Goal: Obtain resource: Download file/media

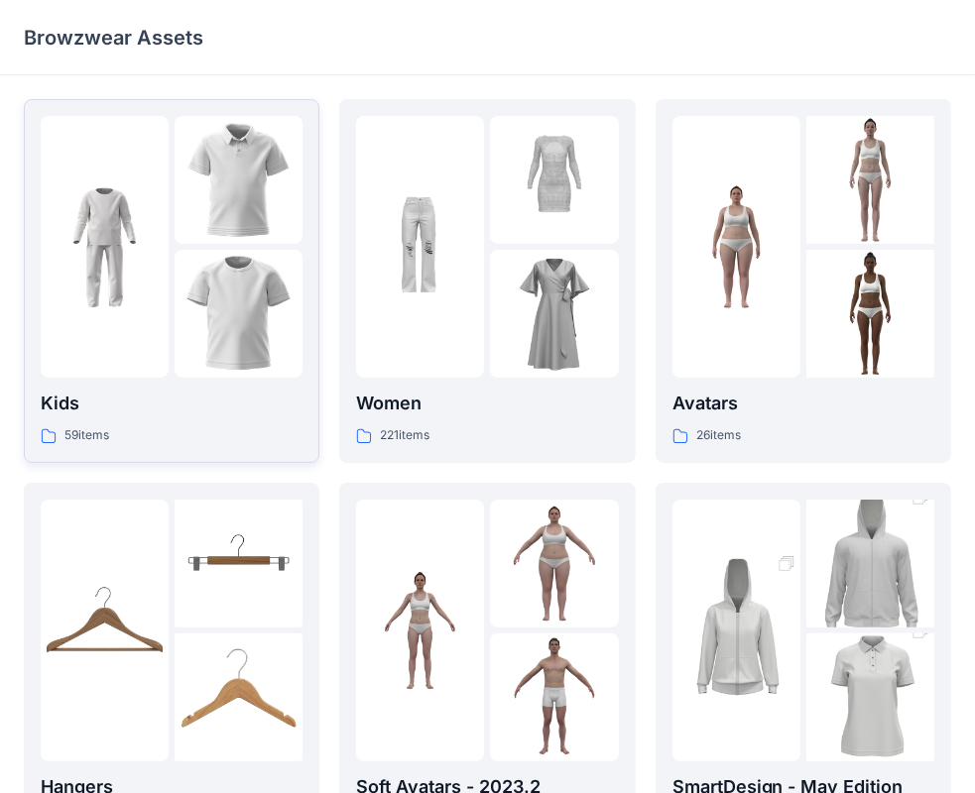
click at [180, 295] on img at bounding box center [239, 314] width 128 height 128
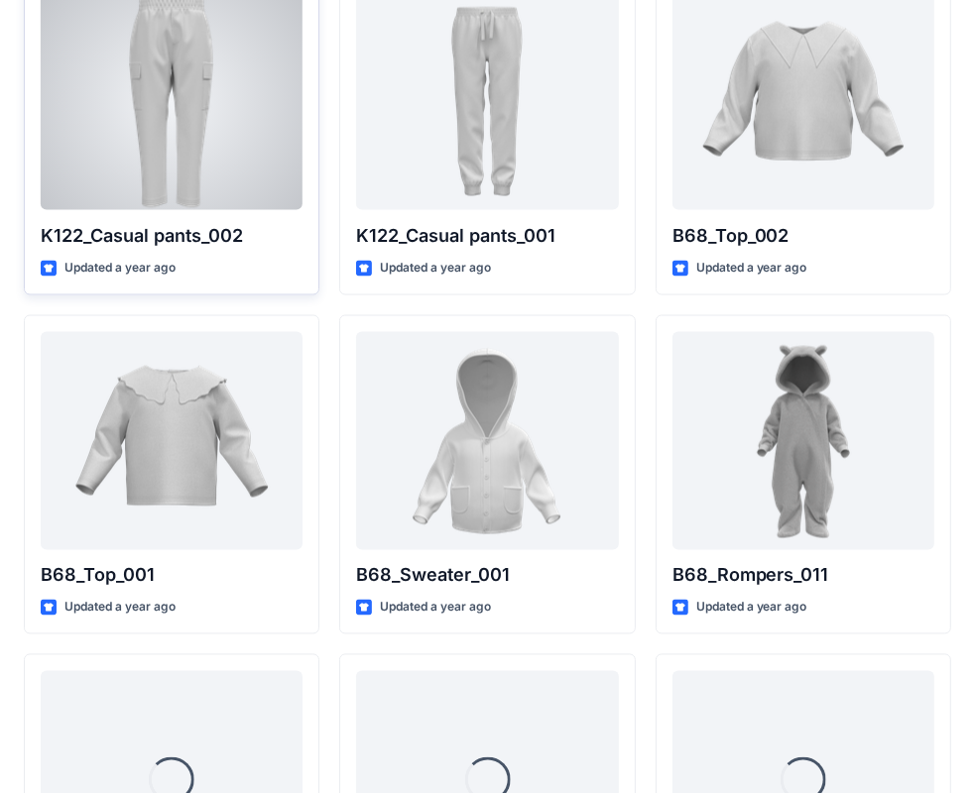
scroll to position [2296, 0]
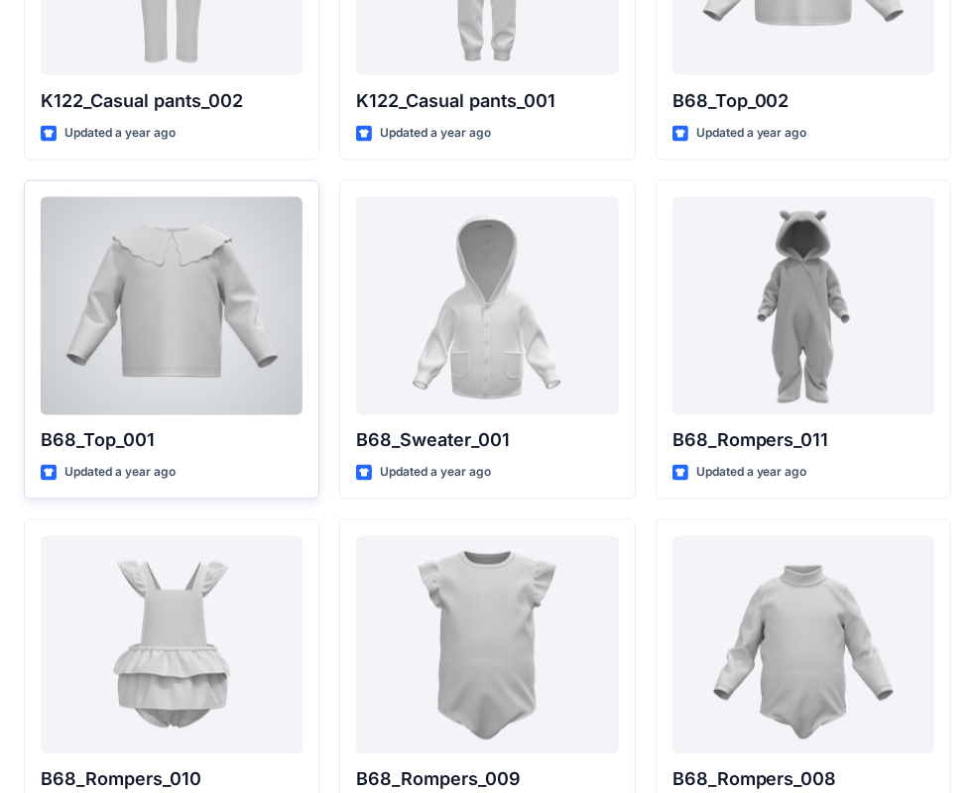
click at [199, 290] on div at bounding box center [172, 306] width 262 height 218
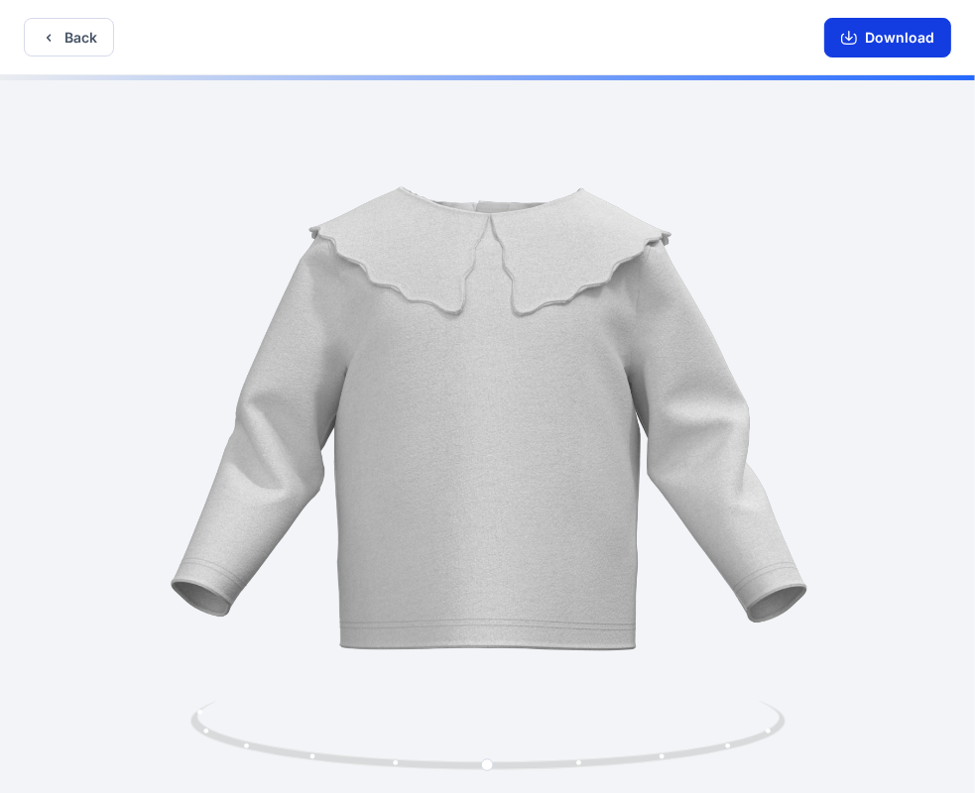
click at [890, 32] on button "Download" at bounding box center [887, 38] width 127 height 40
click at [46, 10] on div "Back Download" at bounding box center [487, 37] width 975 height 75
click at [56, 36] on icon "button" at bounding box center [49, 38] width 16 height 16
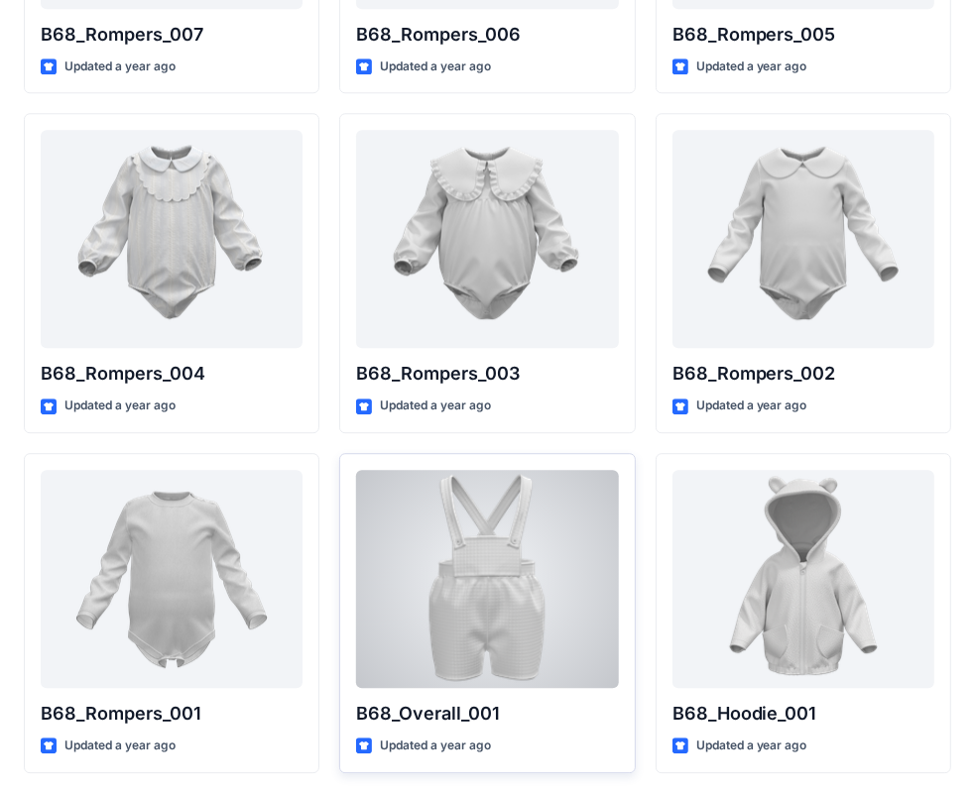
scroll to position [3387, 0]
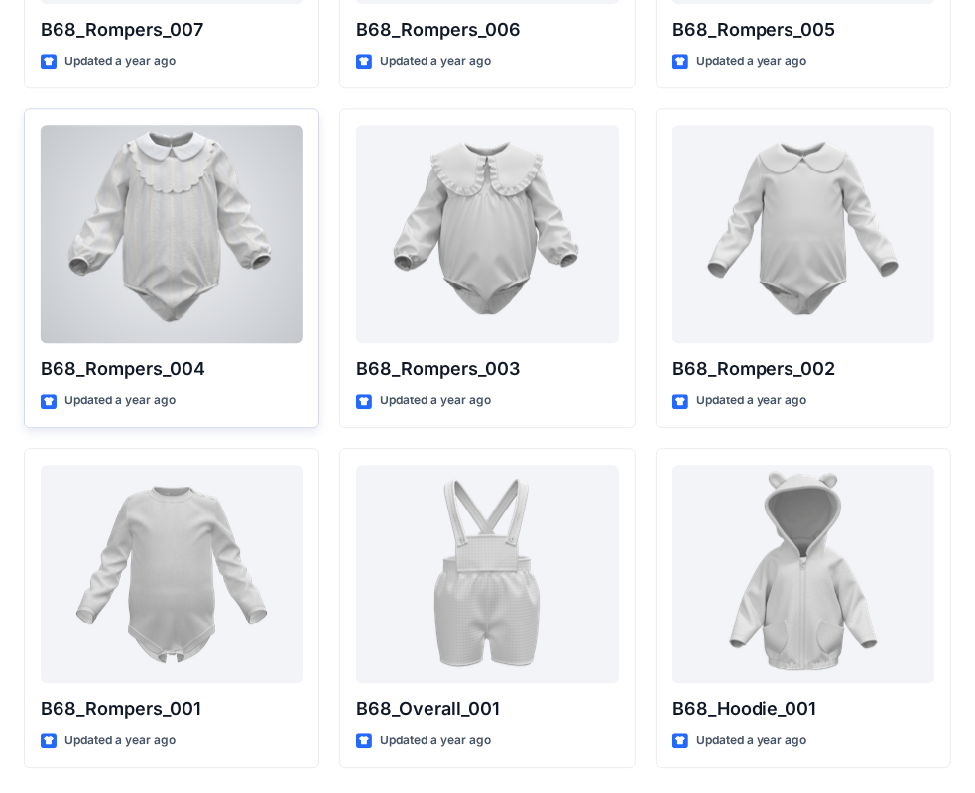
click at [276, 280] on div at bounding box center [172, 234] width 262 height 218
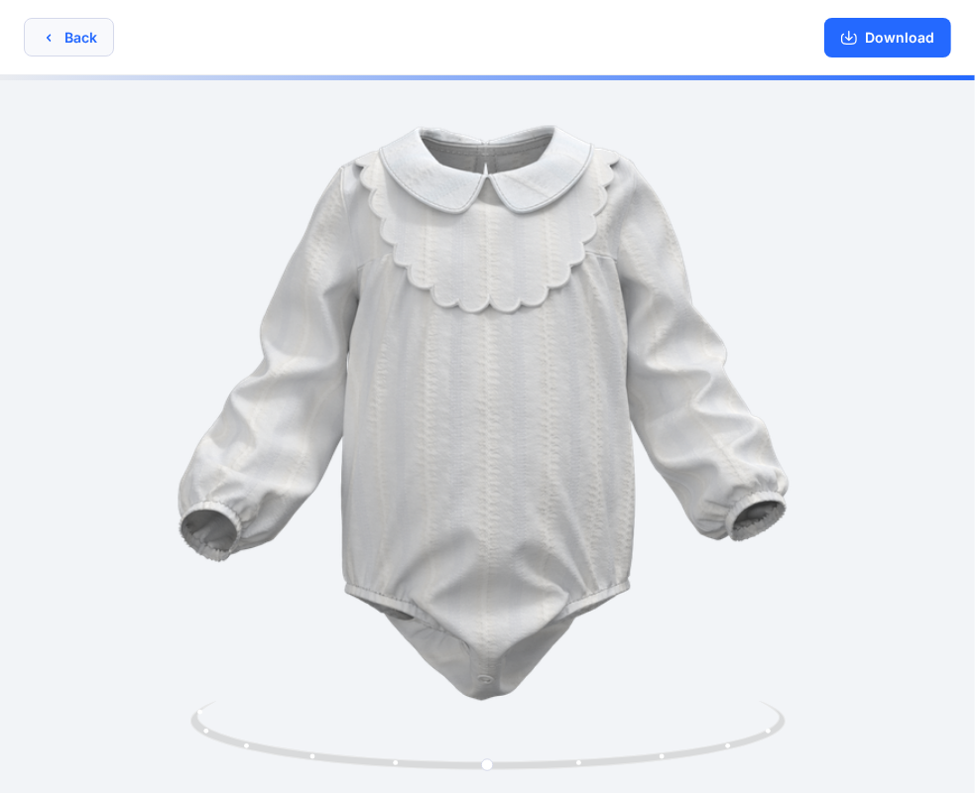
click at [86, 53] on button "Back" at bounding box center [69, 37] width 90 height 39
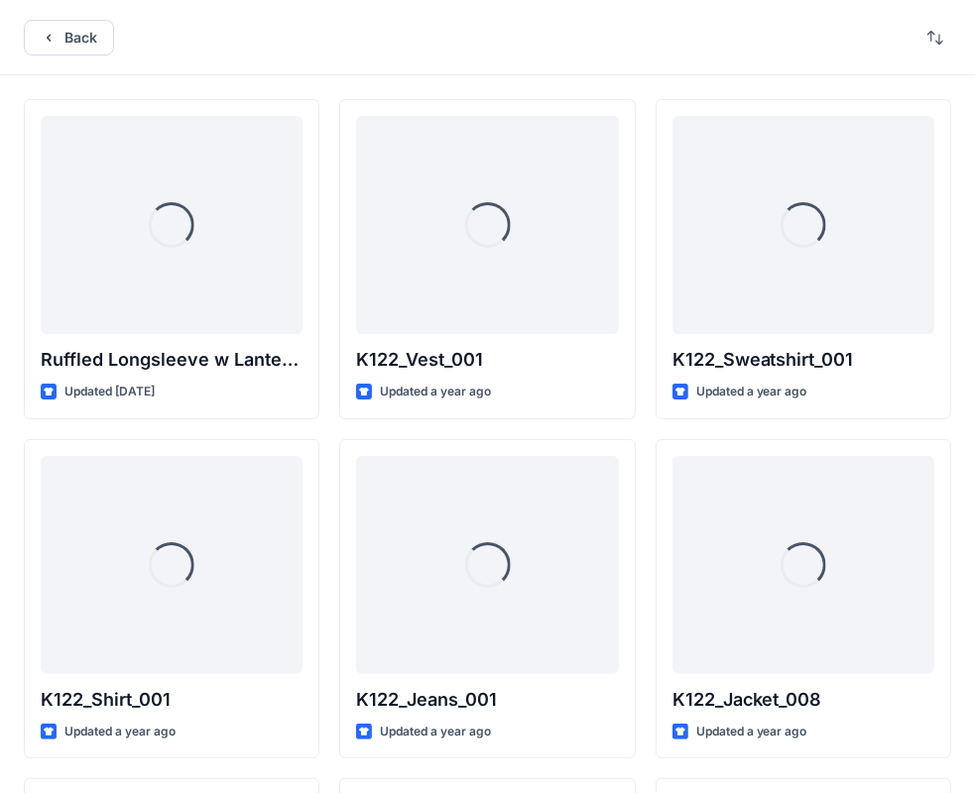
scroll to position [3387, 0]
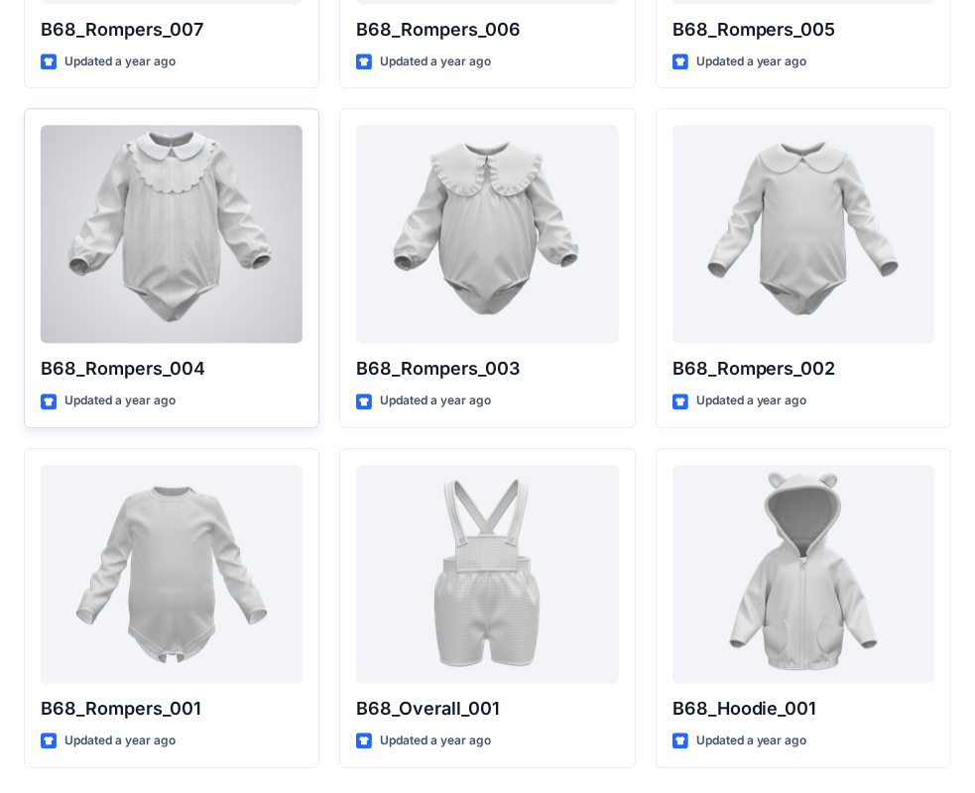
click at [191, 260] on div at bounding box center [172, 234] width 262 height 218
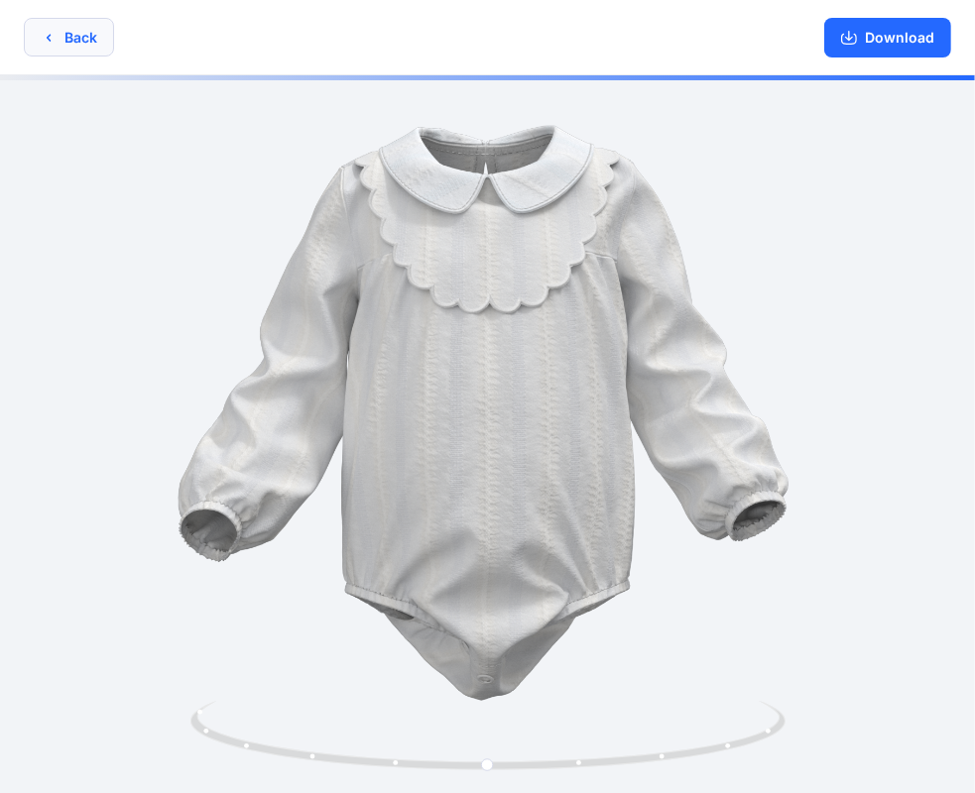
click at [85, 49] on button "Back" at bounding box center [69, 37] width 90 height 39
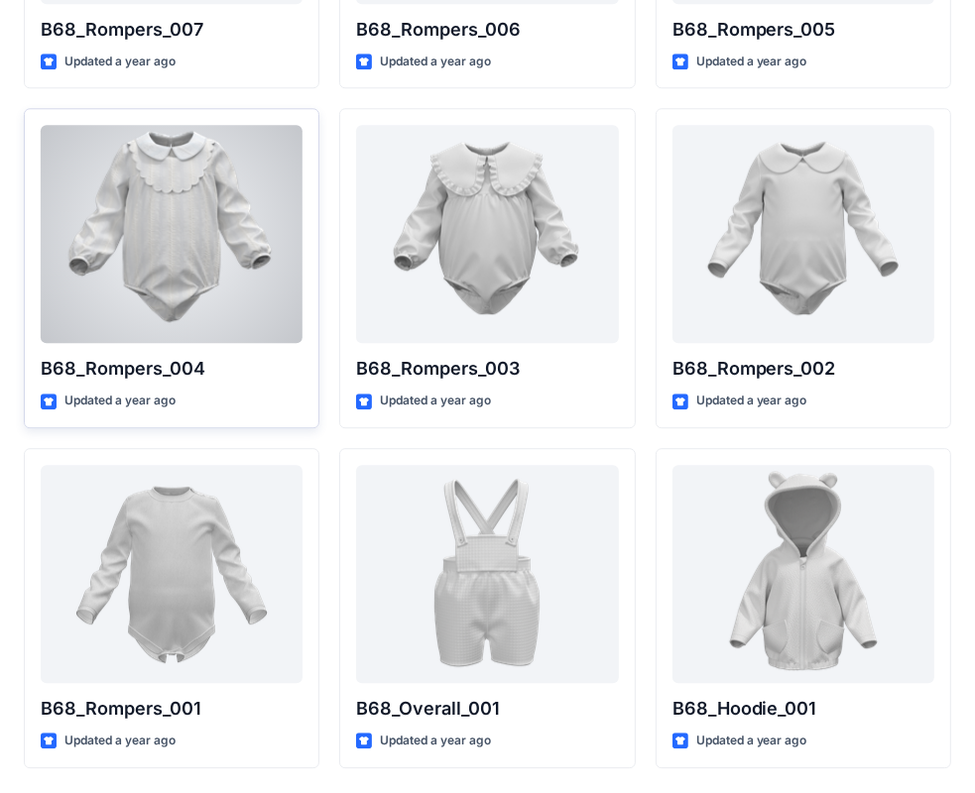
click at [186, 248] on div at bounding box center [172, 234] width 262 height 218
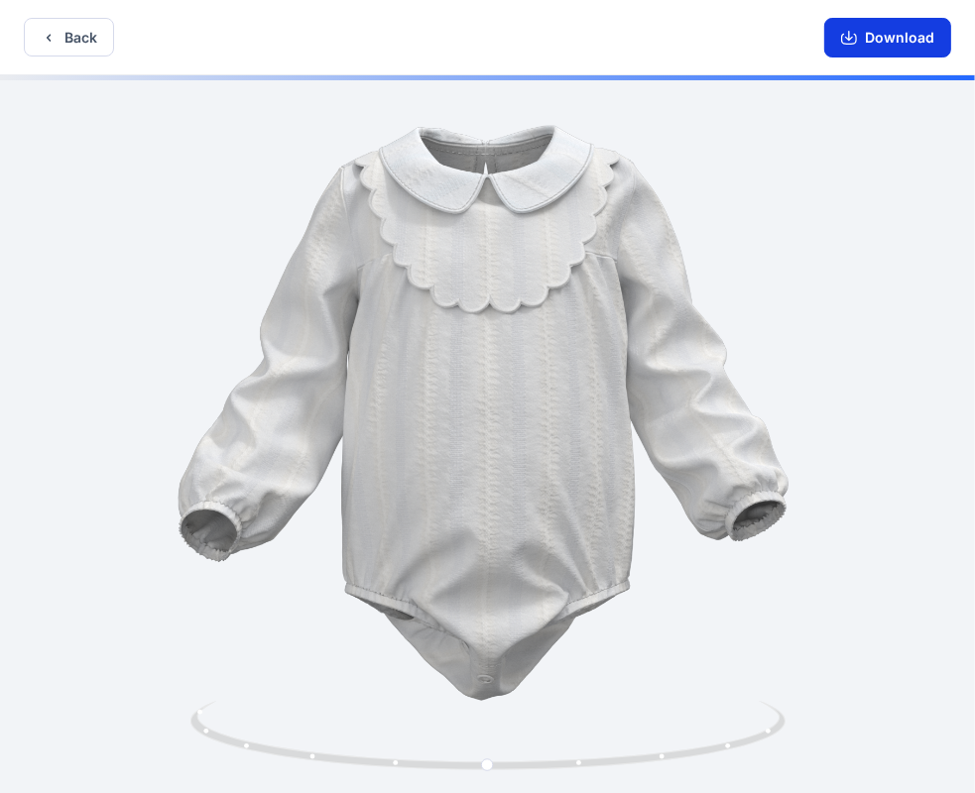
click at [900, 52] on button "Download" at bounding box center [887, 38] width 127 height 40
click at [60, 29] on button "Back" at bounding box center [69, 37] width 90 height 39
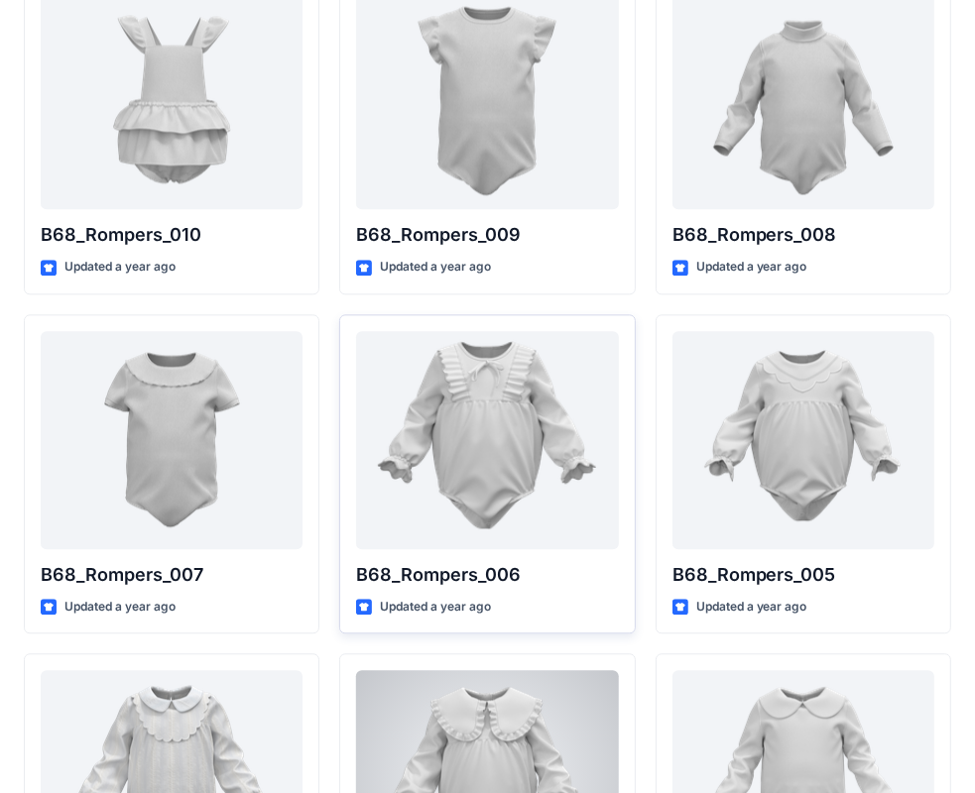
scroll to position [2831, 0]
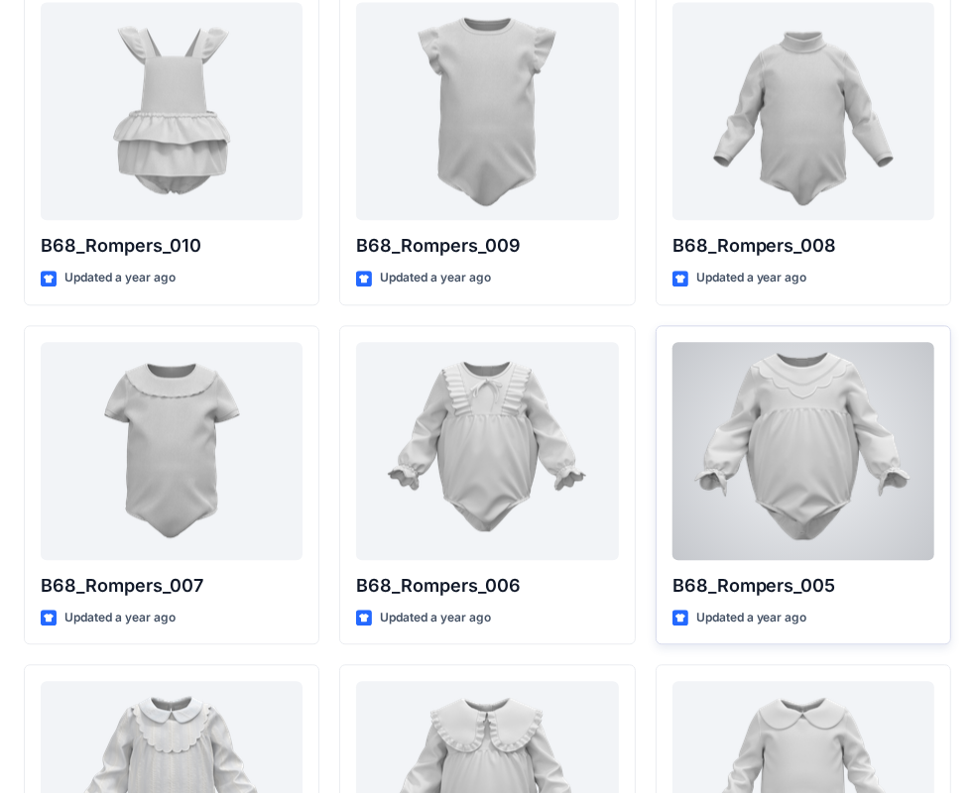
click at [832, 432] on div at bounding box center [803, 451] width 262 height 218
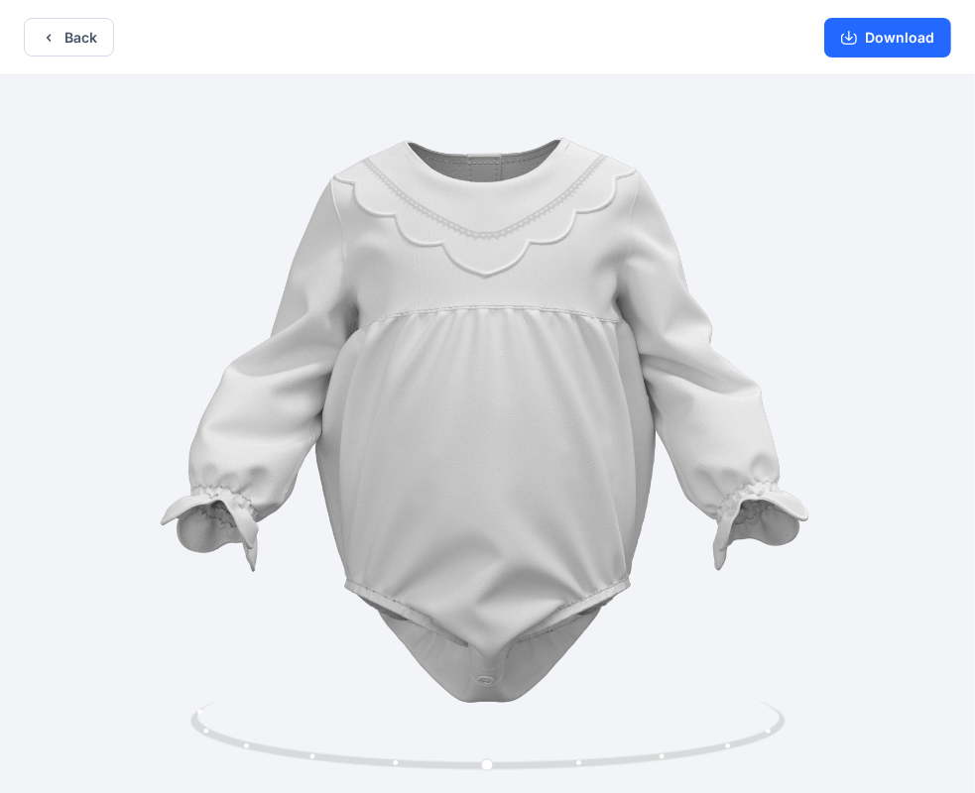
click at [59, 84] on div "Back Download Version History" at bounding box center [487, 398] width 975 height 797
click at [64, 48] on button "Back" at bounding box center [69, 37] width 90 height 39
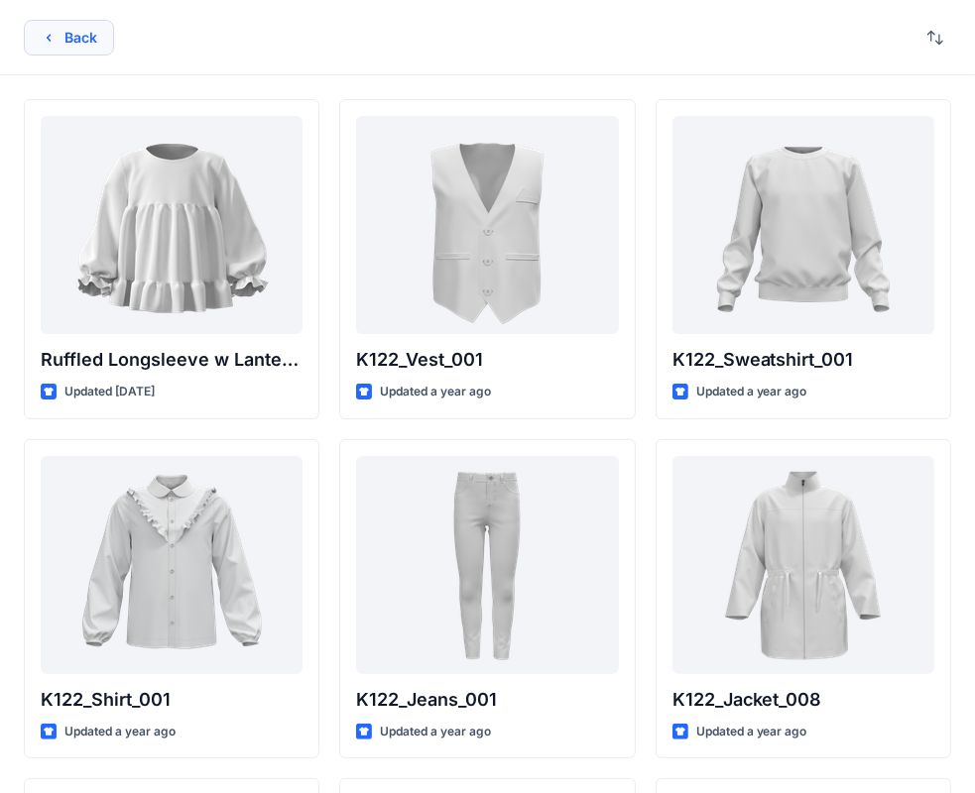
click at [61, 45] on button "Back" at bounding box center [69, 38] width 90 height 36
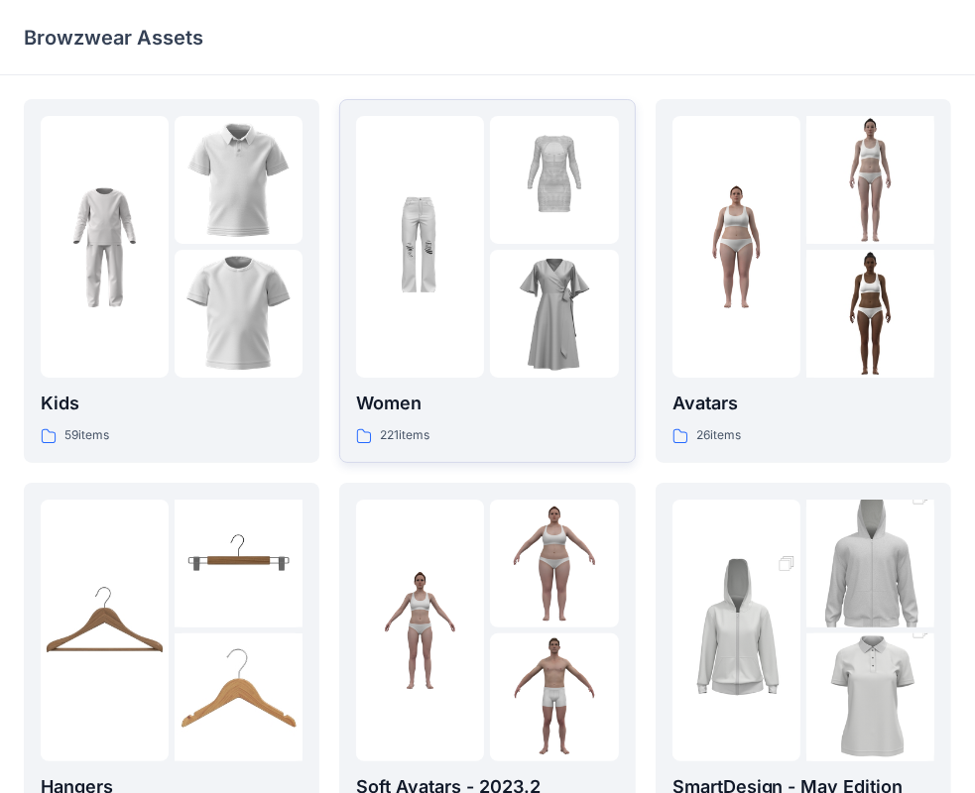
click at [492, 248] on div at bounding box center [554, 247] width 128 height 262
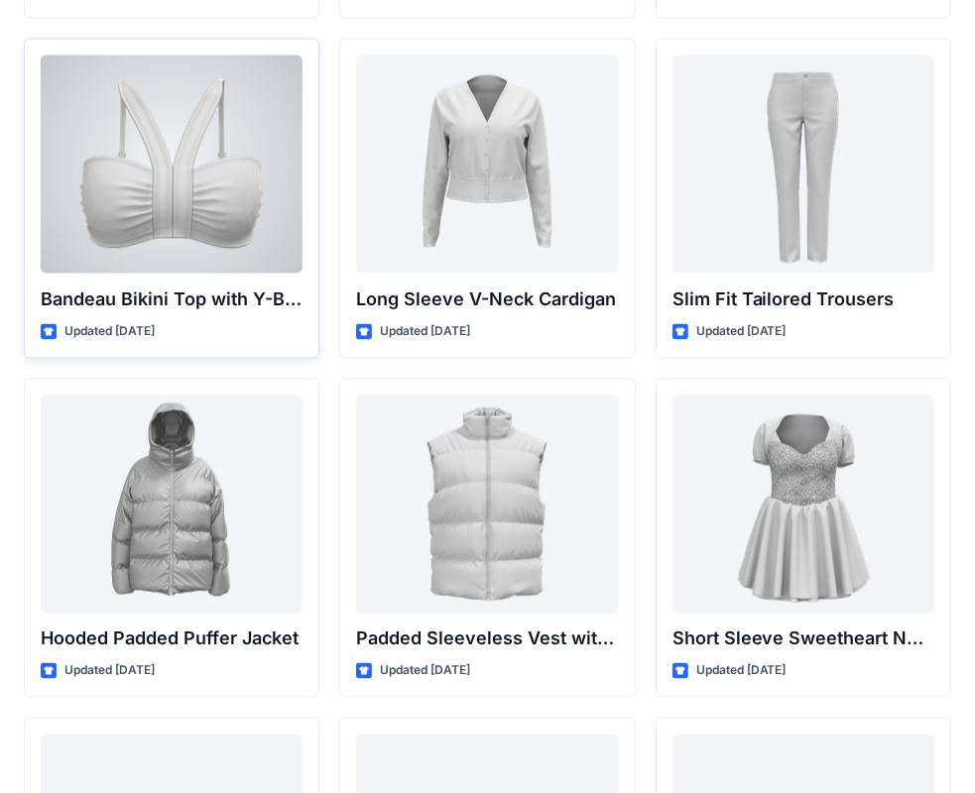
scroll to position [2495, 0]
